Goal: Navigation & Orientation: Understand site structure

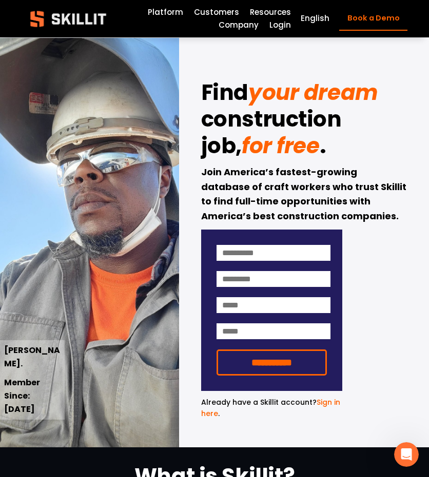
click at [242, 28] on link "Company" at bounding box center [238, 25] width 40 height 13
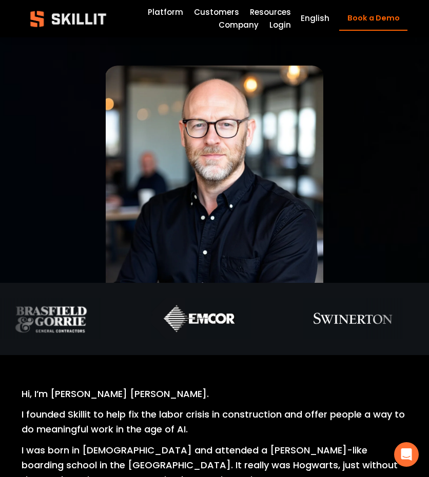
click at [181, 12] on link "Platform" at bounding box center [165, 12] width 35 height 13
